Goal: Navigation & Orientation: Find specific page/section

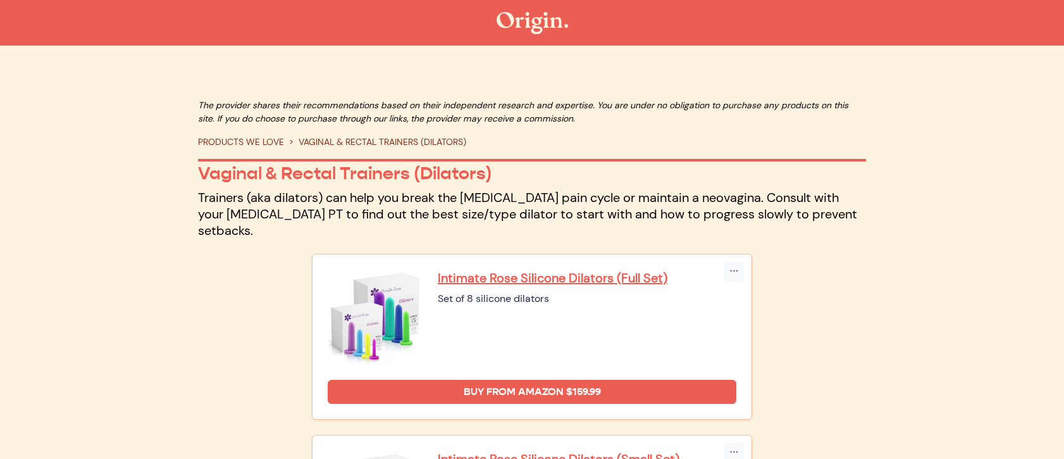
scroll to position [109, 0]
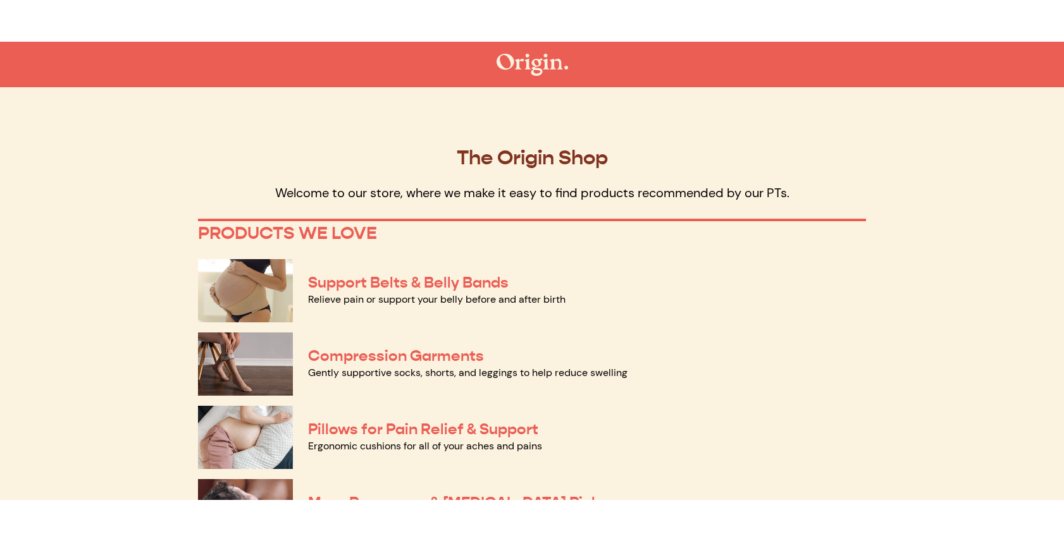
scroll to position [479, 0]
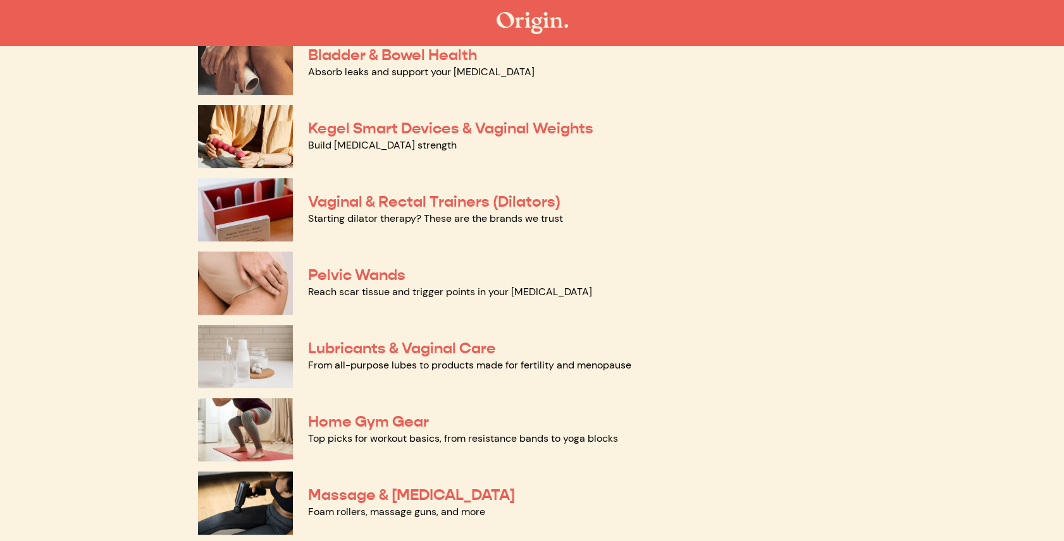
click at [108, 373] on main "The Origin Shop Welcome to our store, where we make it easy to find products re…" at bounding box center [532, 82] width 1064 height 956
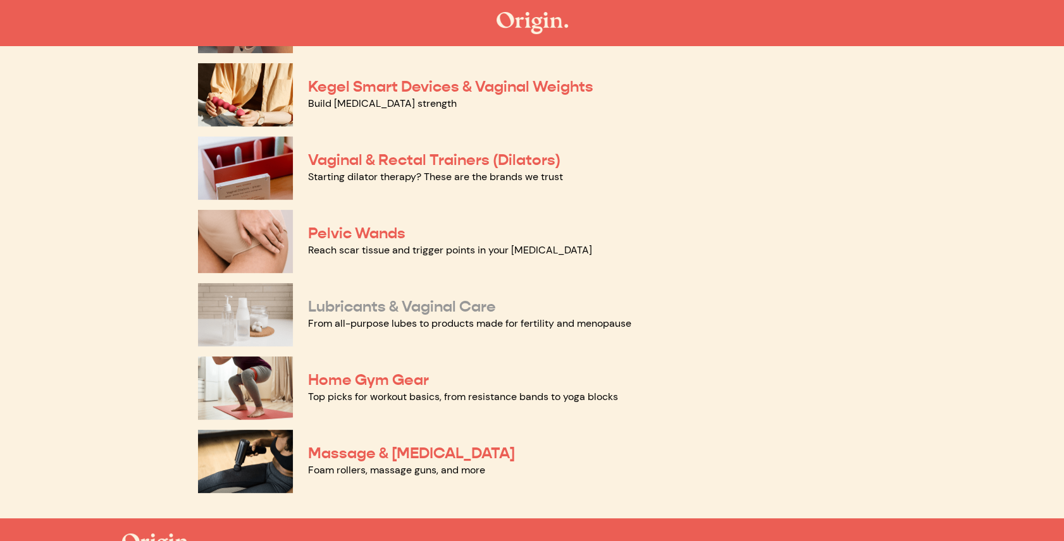
scroll to position [525, 0]
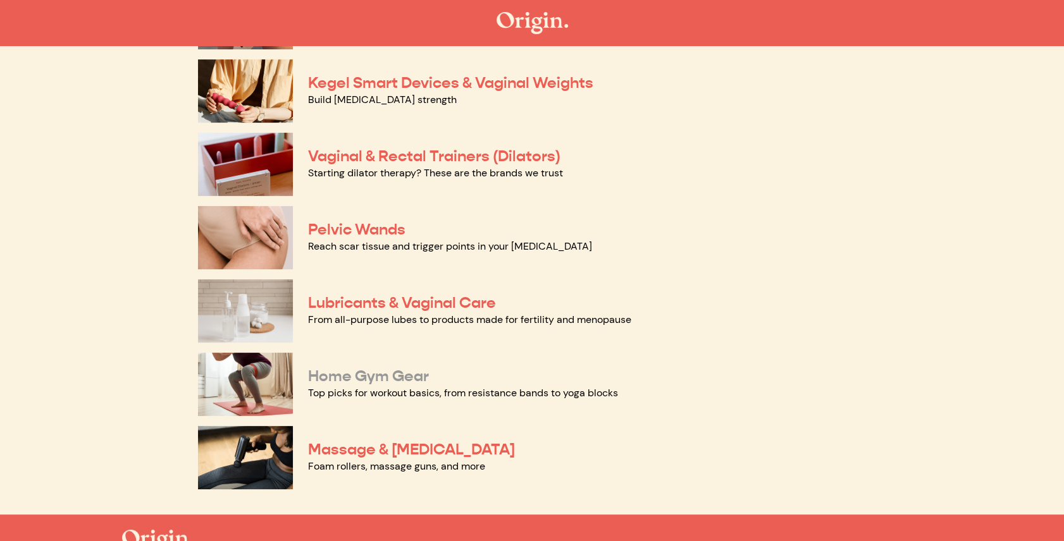
click at [349, 367] on link "Home Gym Gear" at bounding box center [368, 376] width 121 height 19
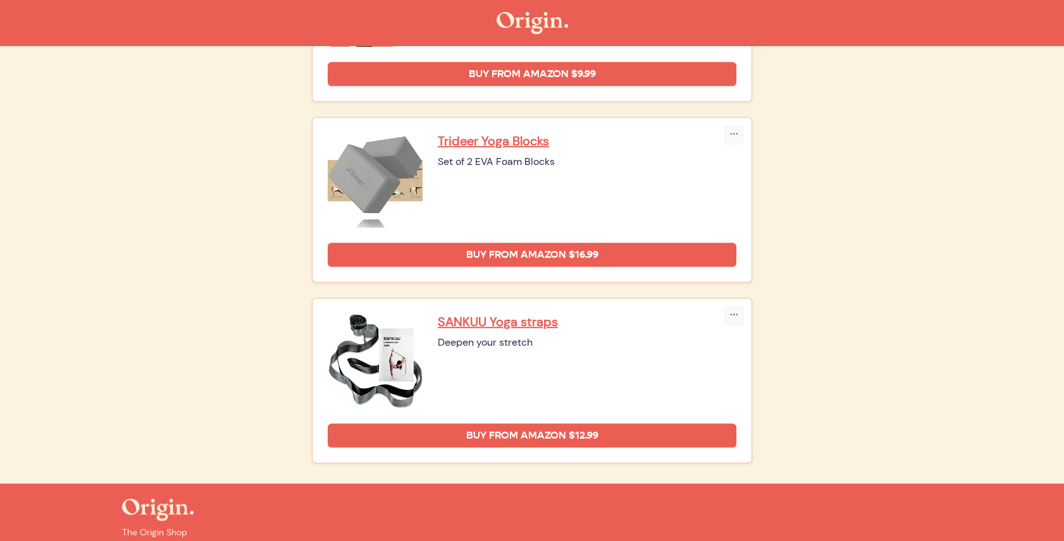
scroll to position [1055, 0]
